Goal: Navigation & Orientation: Find specific page/section

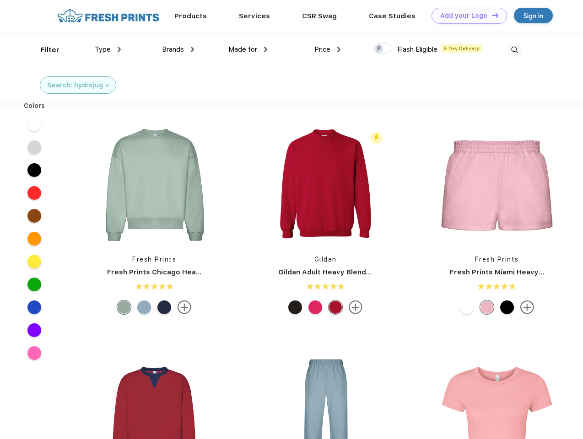
scroll to position [0, 0]
click at [466, 16] on link "Add your Logo Design Tool" at bounding box center [468, 16] width 75 height 16
click at [0, 0] on div "Design Tool" at bounding box center [0, 0] width 0 height 0
click at [491, 15] on link "Add your Logo Design Tool" at bounding box center [468, 16] width 75 height 16
click at [44, 50] on div "Filter" at bounding box center [50, 50] width 19 height 11
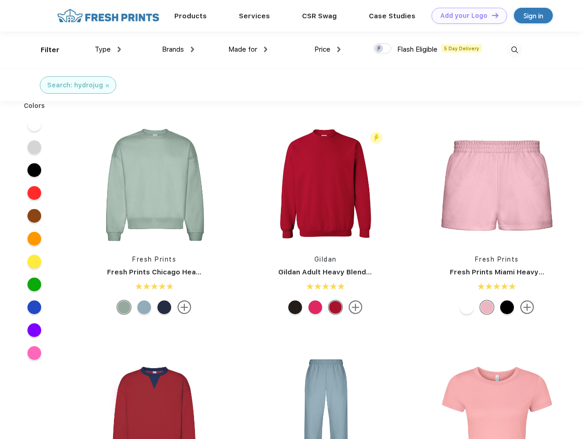
click at [108, 49] on span "Type" at bounding box center [103, 49] width 16 height 8
click at [178, 49] on span "Brands" at bounding box center [173, 49] width 22 height 8
click at [248, 49] on span "Made for" at bounding box center [242, 49] width 29 height 8
click at [327, 49] on span "Price" at bounding box center [322, 49] width 16 height 8
click at [382, 49] on div at bounding box center [382, 48] width 18 height 10
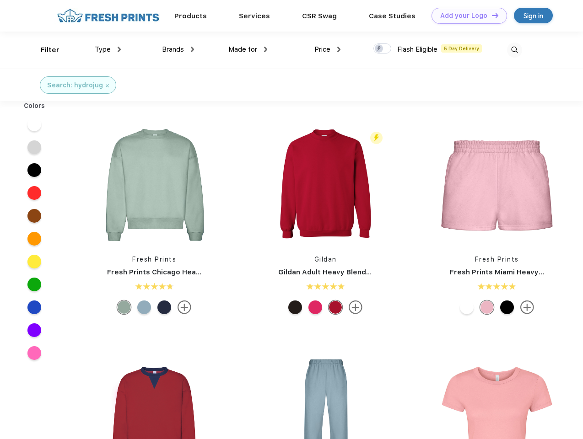
click at [379, 49] on input "checkbox" at bounding box center [376, 46] width 6 height 6
click at [514, 50] on img at bounding box center [514, 50] width 15 height 15
